Goal: Use online tool/utility

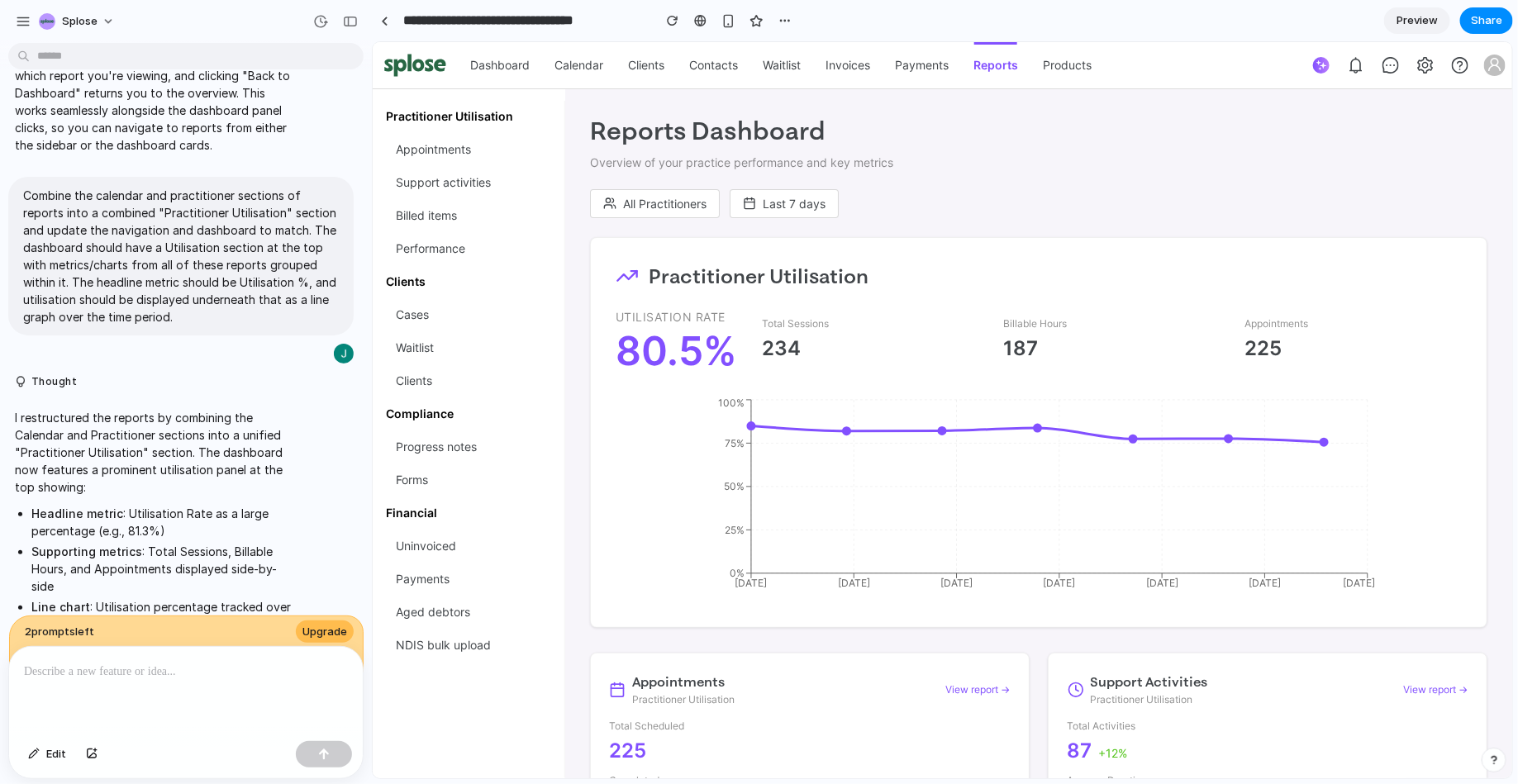
scroll to position [3028, 0]
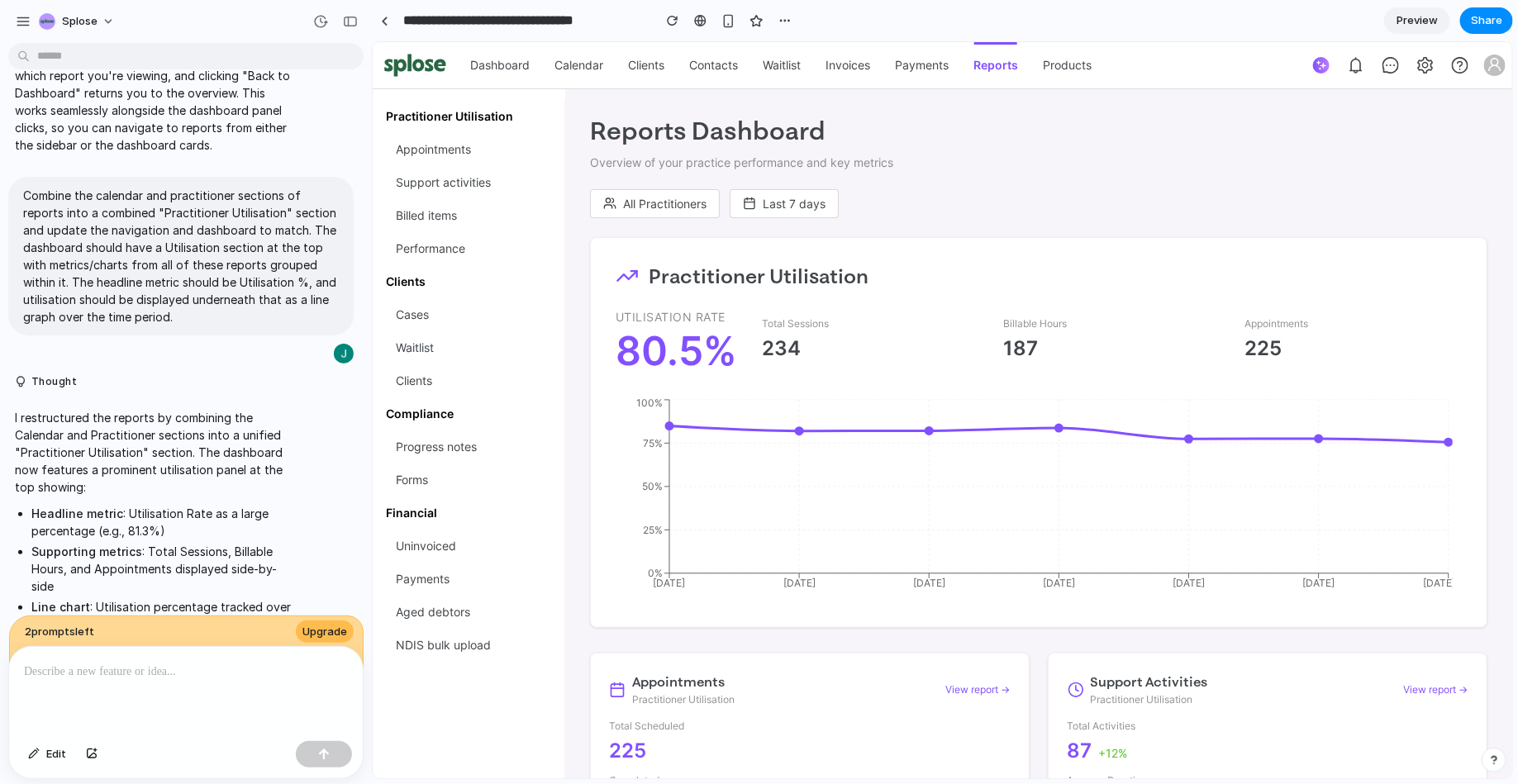
click at [1120, 33] on section "**********" at bounding box center [942, 20] width 1141 height 42
click at [1108, 69] on ul "Dashboard Calendar Clients Contacts Waitlist Invoices Payments Reports Products…" at bounding box center [821, 65] width 727 height 46
click at [1214, 25] on section "**********" at bounding box center [942, 20] width 1141 height 42
click at [108, 626] on p at bounding box center [185, 671] width 324 height 20
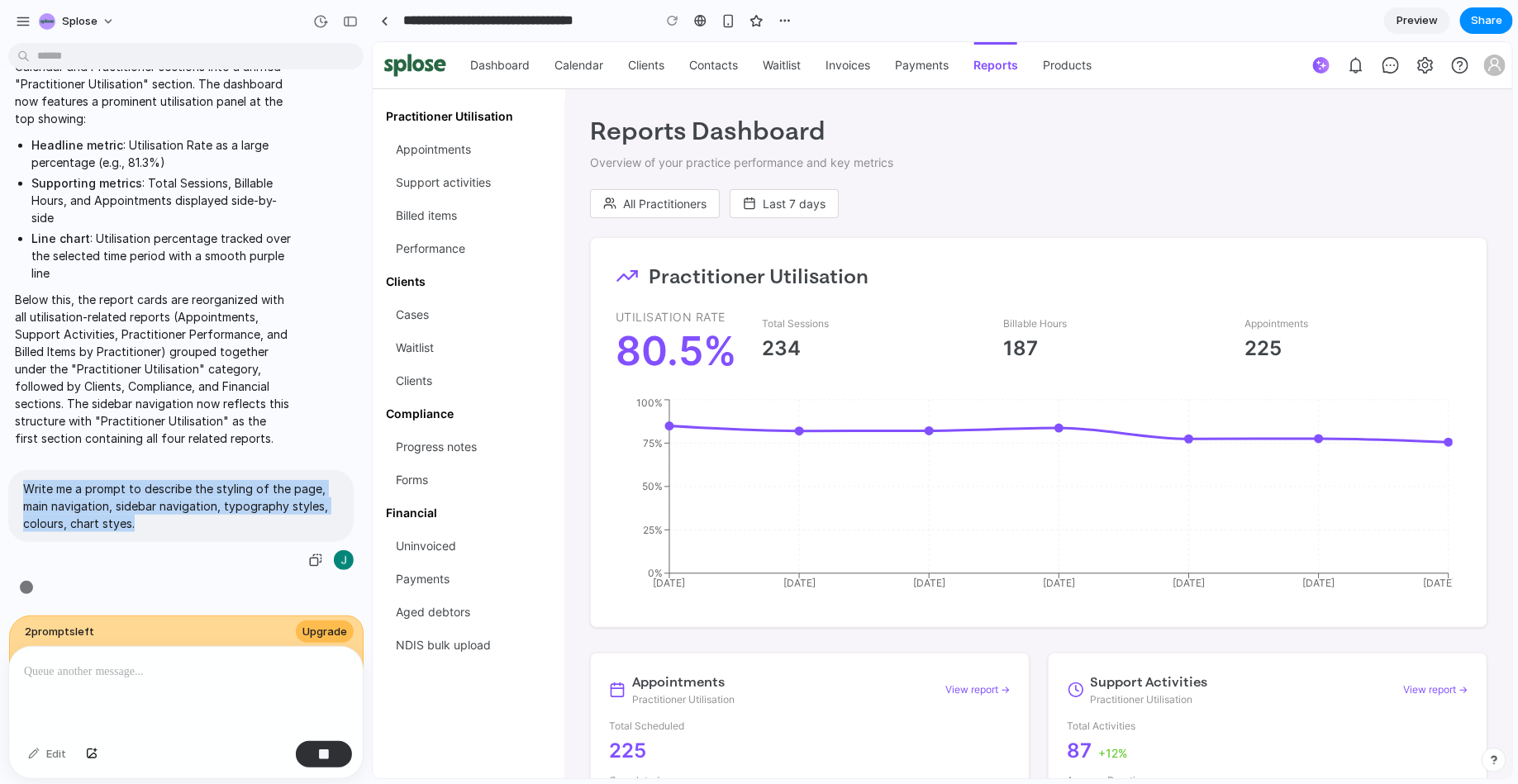
drag, startPoint x: 25, startPoint y: 487, endPoint x: 171, endPoint y: 530, distance: 152.2
click at [171, 530] on p "Write me a prompt to describe the styling of the page, main navigation, sidebar…" at bounding box center [181, 505] width 316 height 52
copy p "Write me a prompt to describe the styling of the page, main navigation, sidebar…"
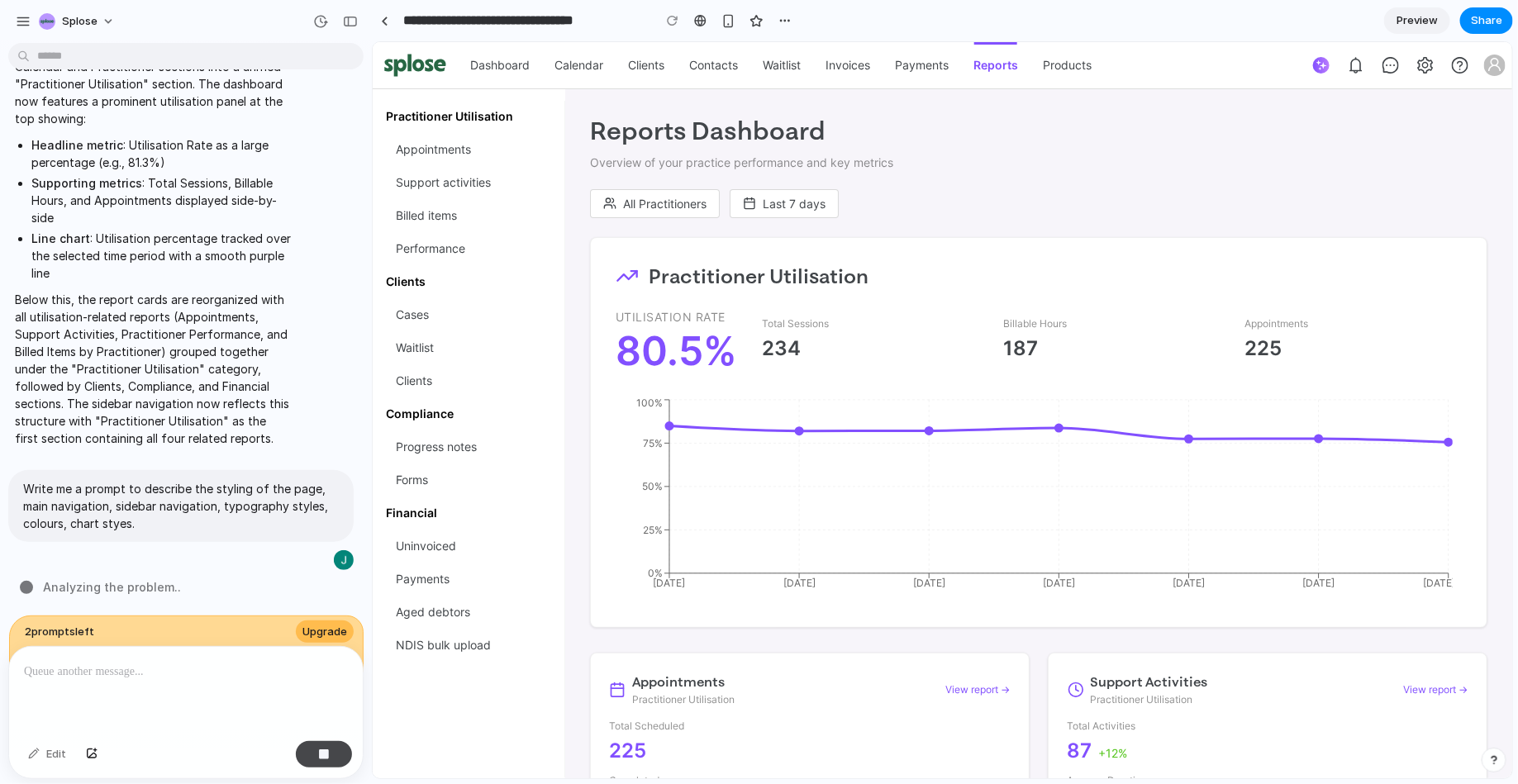
click at [324, 626] on div "button" at bounding box center [324, 754] width 12 height 12
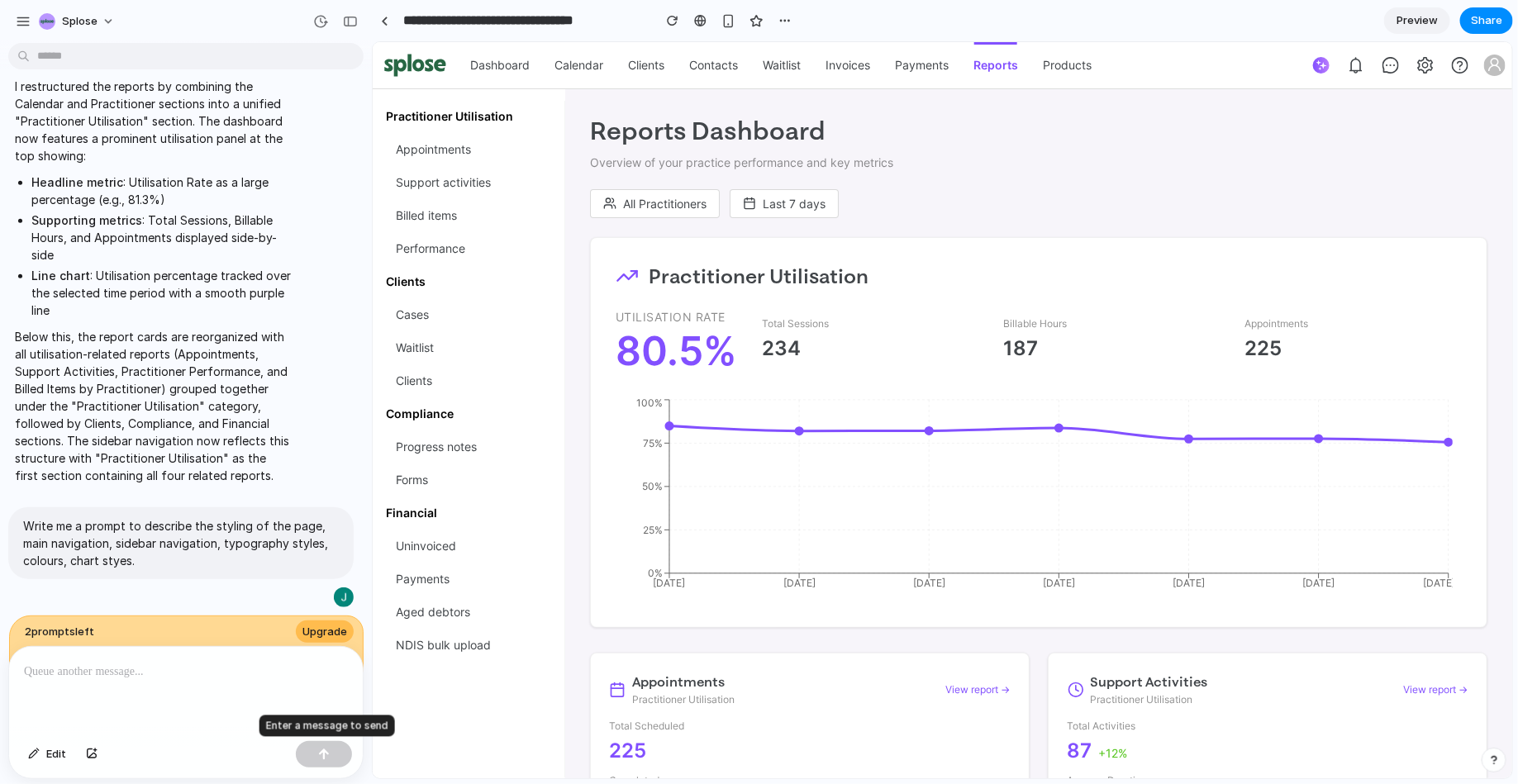
scroll to position [3378, 0]
click at [168, 626] on p at bounding box center [185, 671] width 324 height 20
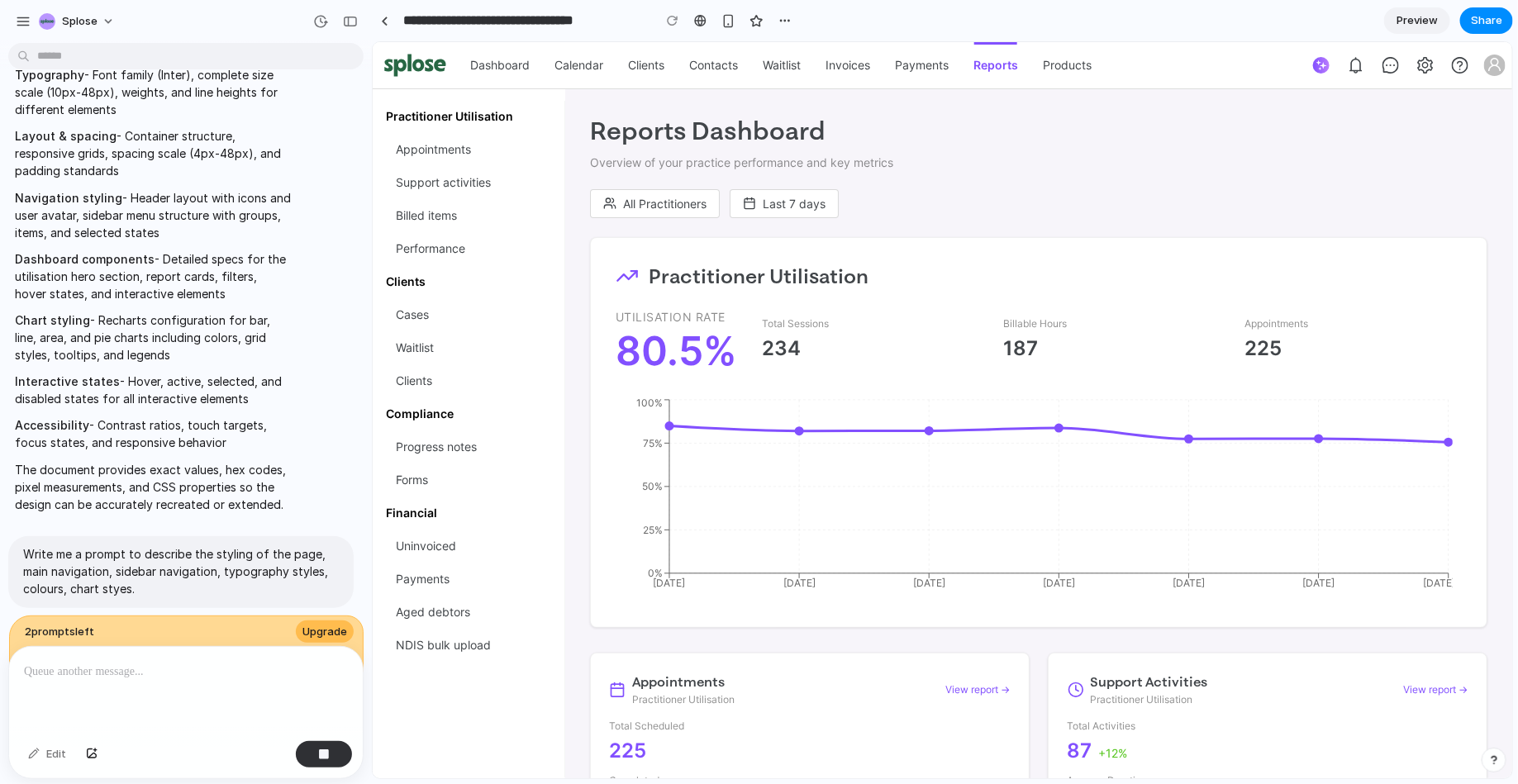
scroll to position [4127, 0]
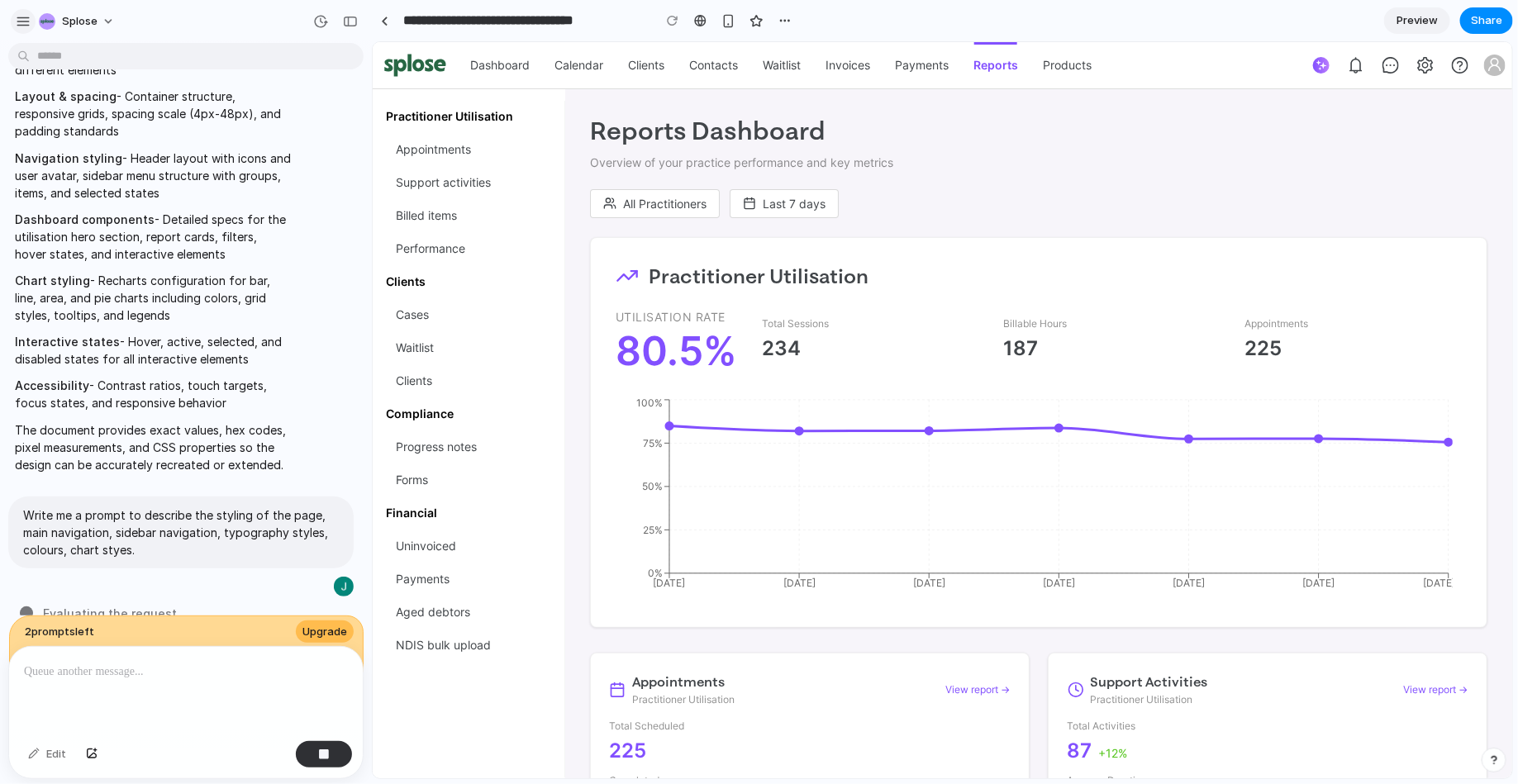
click at [31, 20] on button "button" at bounding box center [23, 21] width 25 height 25
